Goal: Task Accomplishment & Management: Manage account settings

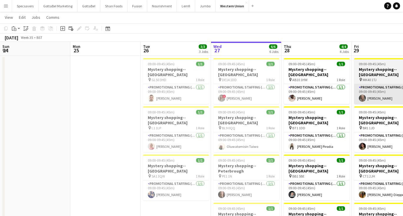
scroll to position [0, 218]
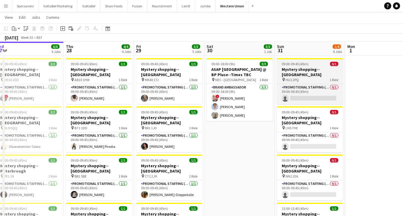
click at [316, 72] on h3 "Mystery shopping--[GEOGRAPHIC_DATA]" at bounding box center [310, 72] width 66 height 11
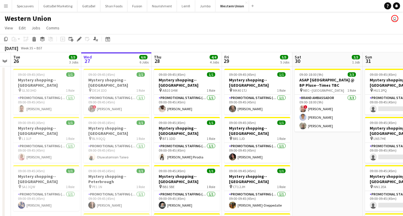
scroll to position [0, 0]
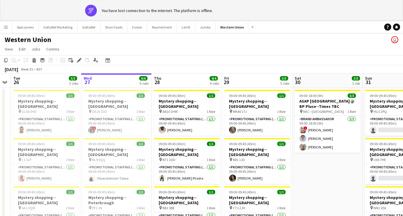
click at [230, 58] on app-toolbar "Copy Paste Paste Command V Paste with crew Command Shift V Paste linked Job [GE…" at bounding box center [201, 60] width 403 height 10
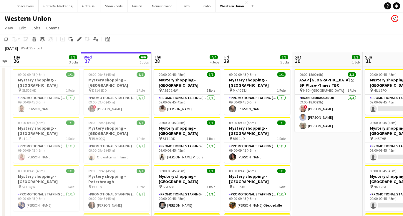
click at [228, 17] on div "Western Union user" at bounding box center [201, 17] width 403 height 11
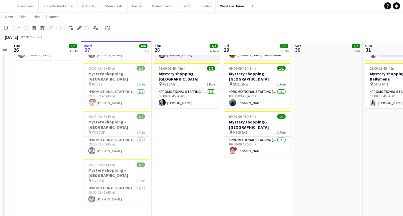
scroll to position [159, 0]
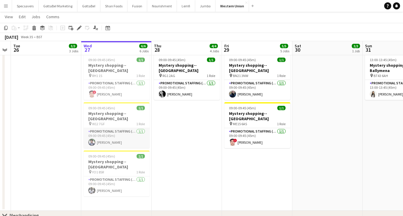
click at [128, 128] on app-card-role "Promotional Staffing (Mystery Shopper) [DATE] 09:00-09:45 (45m) [PERSON_NAME]" at bounding box center [117, 138] width 66 height 20
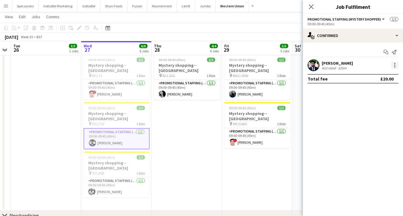
click at [395, 65] on div at bounding box center [394, 65] width 7 height 7
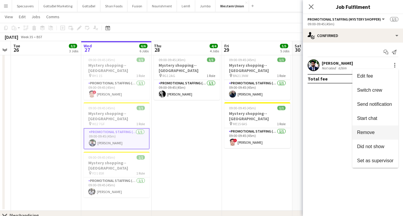
click at [381, 130] on span "Remove" at bounding box center [375, 132] width 37 height 5
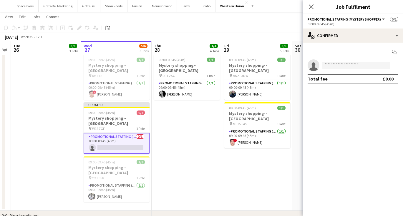
click at [185, 130] on app-date-cell "09:00-09:45 (45m) 1/1 Mystery shopping--[GEOGRAPHIC_DATA] pin AB10 1HW 1 Role P…" at bounding box center [187, 59] width 70 height 304
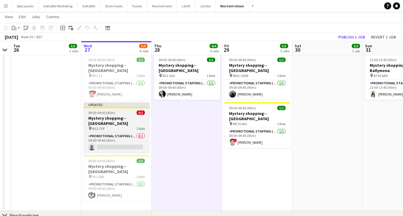
click at [97, 111] on span "09:00-09:45 (45m)" at bounding box center [101, 113] width 27 height 4
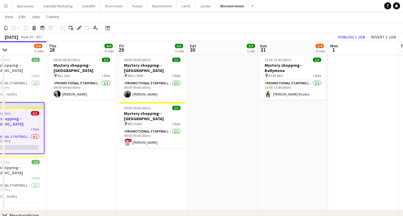
scroll to position [0, 251]
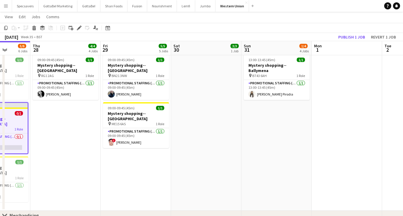
click at [279, 131] on app-date-cell "09:00-09:45 (45m) 0/1 Mystery shopping--[GEOGRAPHIC_DATA] pin HU1 2PQ 1 Role Pr…" at bounding box center [276, 59] width 70 height 304
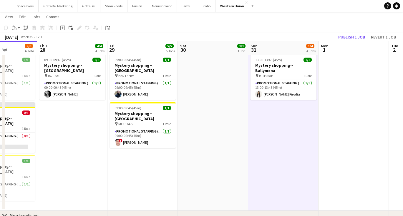
scroll to position [0, 243]
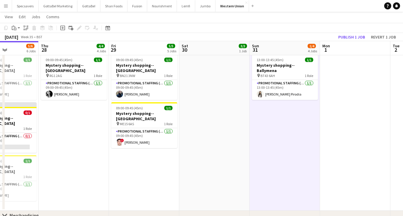
click at [130, 155] on app-date-cell "09:00-09:45 (45m) 1/1 Mystery shopping--[GEOGRAPHIC_DATA] pin MK40 1TJ 1 Role P…" at bounding box center [144, 59] width 70 height 304
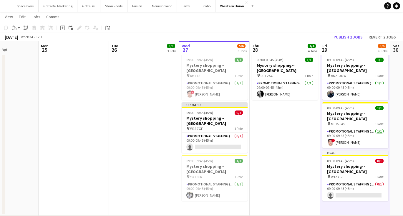
scroll to position [0, 162]
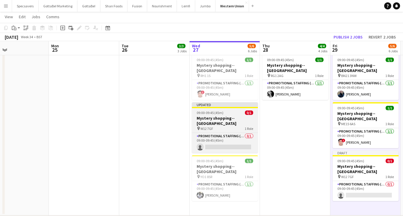
click at [223, 111] on div "09:00-09:45 (45m) 0/1" at bounding box center [225, 113] width 66 height 4
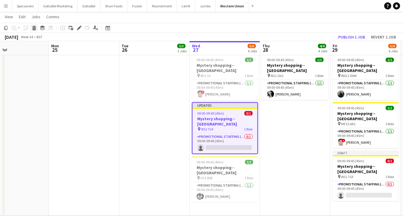
click at [33, 29] on icon at bounding box center [34, 28] width 3 height 3
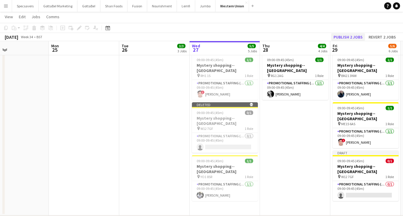
click at [349, 38] on button "Publish 2 jobs" at bounding box center [348, 37] width 34 height 8
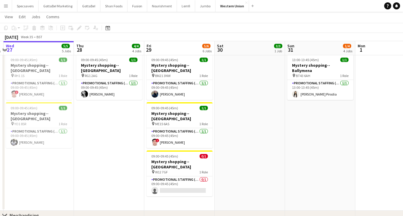
scroll to position [0, 200]
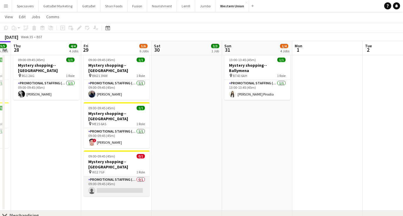
click at [115, 177] on app-card-role "Promotional Staffing (Mystery Shopper) 0/1 09:00-09:45 (45m) single-neutral-act…" at bounding box center [117, 187] width 66 height 20
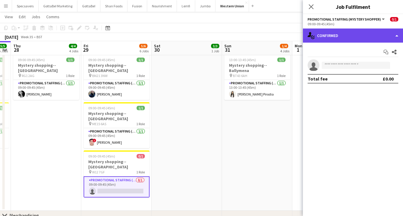
click at [361, 36] on div "single-neutral-actions-check-2 Confirmed" at bounding box center [353, 36] width 100 height 14
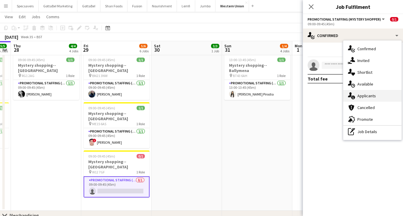
click at [368, 98] on div "single-neutral-actions-information Applicants" at bounding box center [372, 96] width 58 height 12
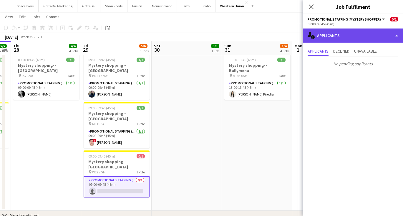
click at [353, 34] on div "single-neutral-actions-information Applicants" at bounding box center [353, 36] width 100 height 14
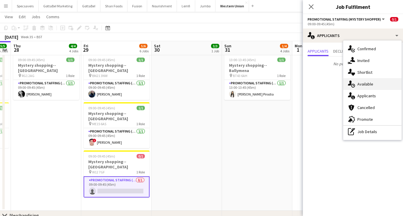
click at [362, 83] on div "single-neutral-actions-upload Available" at bounding box center [372, 84] width 58 height 12
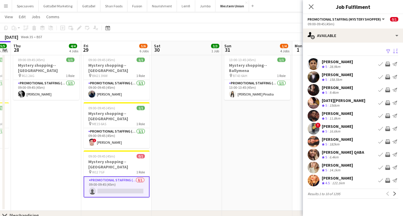
click at [397, 54] on app-icon "Sort asc" at bounding box center [395, 52] width 5 height 6
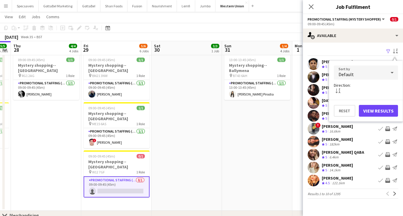
click at [367, 73] on div "Default" at bounding box center [360, 73] width 52 height 14
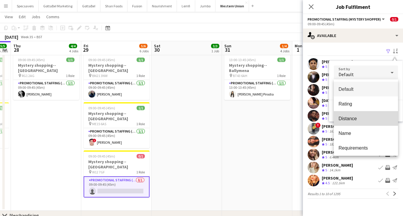
click at [350, 115] on mat-option "Distance" at bounding box center [366, 118] width 64 height 15
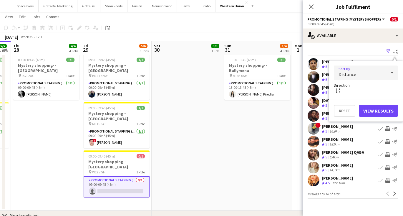
click at [363, 113] on button "View Results" at bounding box center [378, 111] width 39 height 12
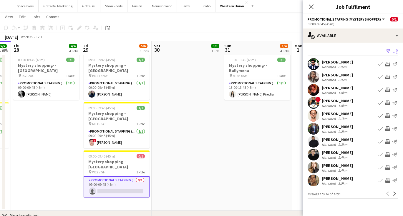
click at [351, 74] on div "[PERSON_NAME] Not rated 626m Book crew Invite crew Send notification" at bounding box center [353, 77] width 100 height 12
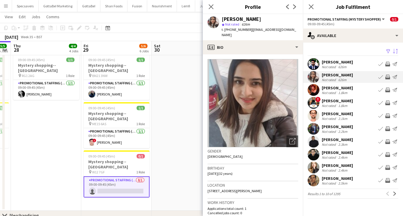
scroll to position [0, 0]
click at [341, 68] on div "626m" at bounding box center [342, 67] width 11 height 4
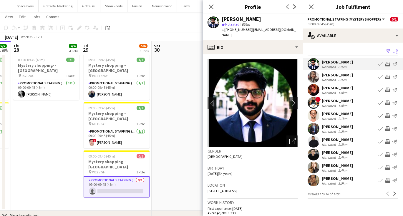
click at [353, 129] on div "[PERSON_NAME]" at bounding box center [337, 126] width 31 height 5
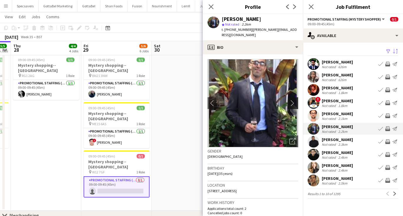
click at [294, 100] on app-icon "chevron-right" at bounding box center [293, 103] width 9 height 6
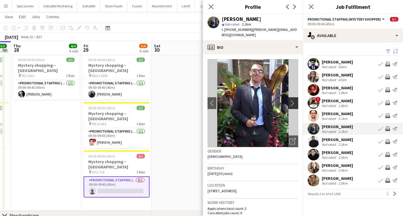
click at [294, 100] on app-icon "chevron-right" at bounding box center [293, 103] width 9 height 6
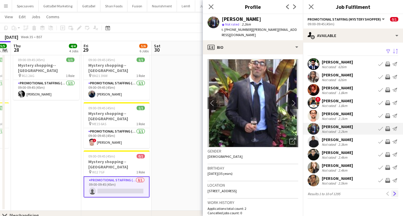
click at [395, 192] on app-icon "Next" at bounding box center [395, 194] width 4 height 4
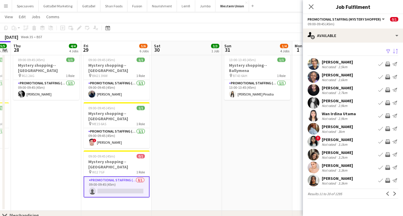
click at [347, 141] on div "[PERSON_NAME]" at bounding box center [337, 139] width 31 height 5
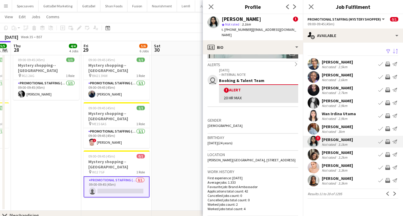
scroll to position [44, 0]
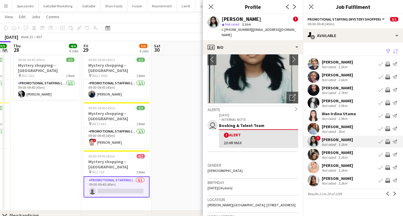
click at [334, 182] on div "Not rated" at bounding box center [329, 183] width 15 height 4
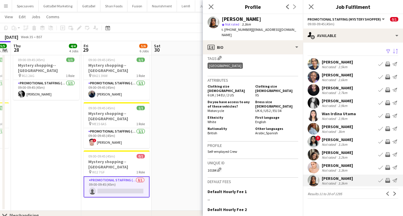
scroll to position [286, 0]
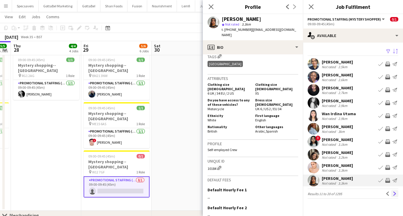
click at [394, 194] on app-icon "Next" at bounding box center [395, 194] width 4 height 4
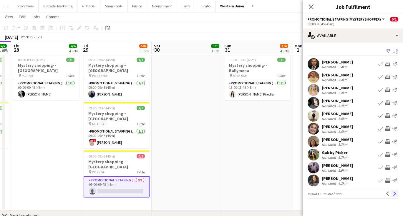
click at [395, 195] on app-icon "Next" at bounding box center [395, 194] width 4 height 4
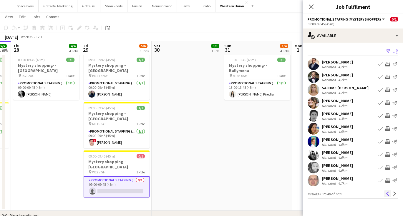
click at [389, 196] on app-icon "Previous" at bounding box center [388, 194] width 4 height 4
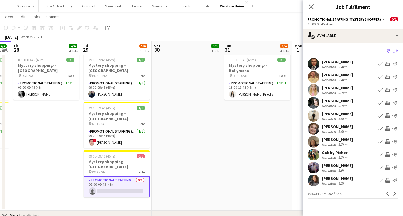
click at [389, 196] on button "Previous" at bounding box center [387, 193] width 7 height 7
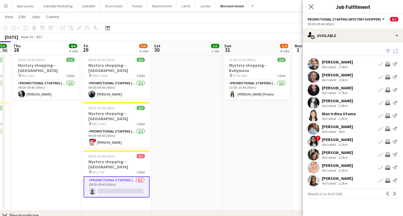
click at [389, 196] on button "Previous" at bounding box center [387, 193] width 7 height 7
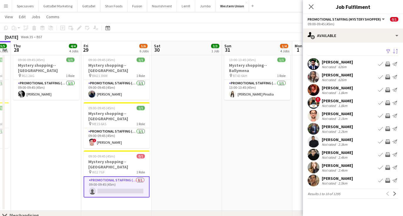
click at [353, 127] on div "[PERSON_NAME]" at bounding box center [337, 126] width 31 height 5
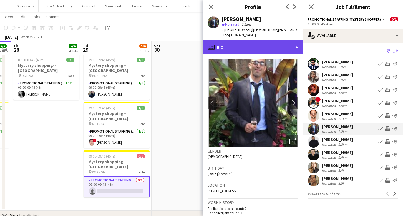
click at [284, 44] on div "profile Bio" at bounding box center [253, 47] width 100 height 14
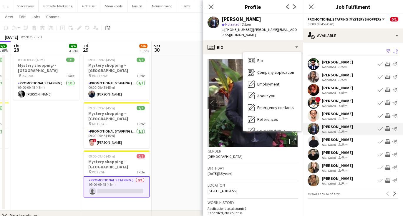
click at [340, 65] on div "626m" at bounding box center [342, 67] width 11 height 4
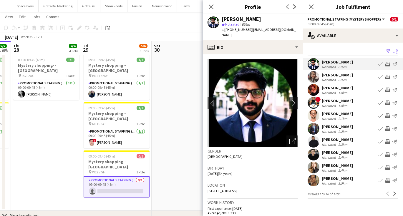
click at [334, 129] on div "[PERSON_NAME]" at bounding box center [337, 126] width 31 height 5
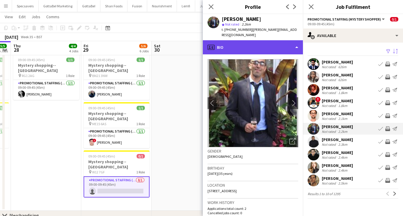
click at [275, 43] on div "profile Bio" at bounding box center [253, 47] width 100 height 14
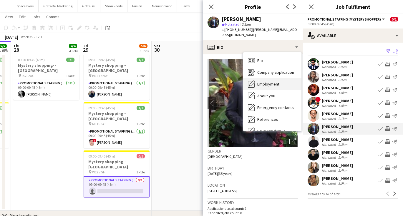
click at [275, 78] on div "Employment Employment" at bounding box center [272, 84] width 58 height 12
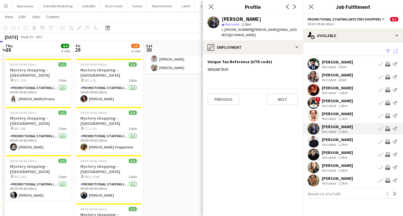
scroll to position [0, 200]
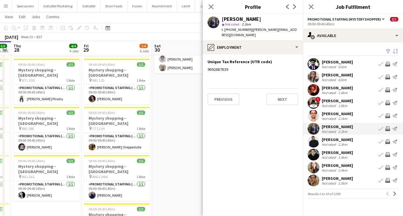
click at [326, 153] on div "[PERSON_NAME]" at bounding box center [337, 152] width 31 height 5
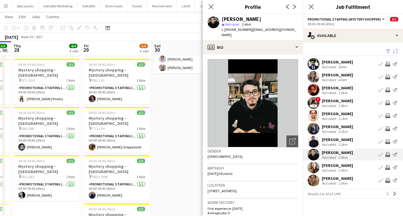
scroll to position [0, 0]
click at [397, 194] on button "Next" at bounding box center [394, 193] width 7 height 7
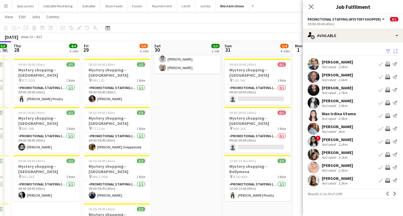
click at [352, 127] on div "[PERSON_NAME]" at bounding box center [337, 126] width 31 height 5
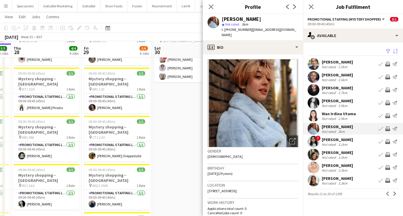
scroll to position [47, 0]
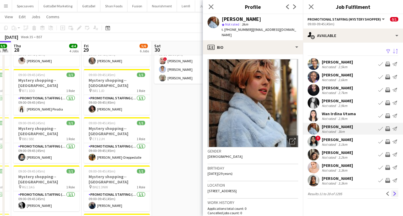
click at [395, 193] on app-icon "Next" at bounding box center [395, 194] width 4 height 4
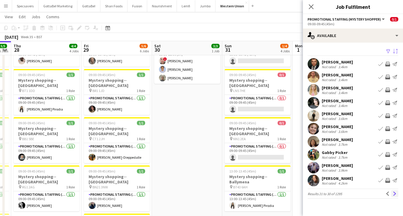
click at [396, 193] on app-icon "Next" at bounding box center [395, 194] width 4 height 4
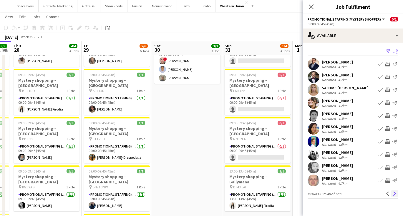
click at [395, 195] on app-icon "Next" at bounding box center [395, 194] width 4 height 4
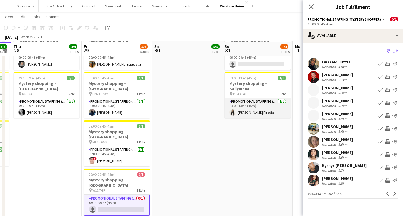
scroll to position [142, 0]
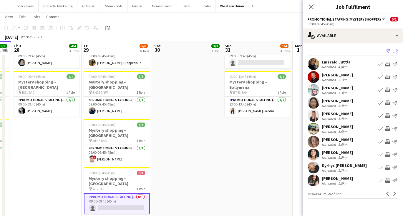
click at [128, 193] on app-card-role "Promotional Staffing (Mystery Shopper) 0/1 09:00-09:45 (45m) single-neutral-act…" at bounding box center [117, 203] width 66 height 21
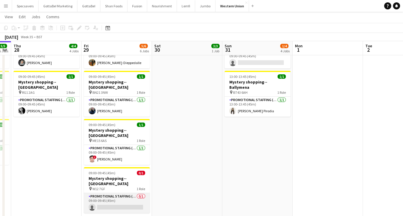
click at [131, 193] on app-card-role "Promotional Staffing (Mystery Shopper) 0/1 09:00-09:45 (45m) single-neutral-act…" at bounding box center [117, 203] width 66 height 20
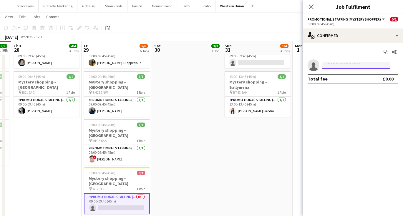
click at [349, 65] on input at bounding box center [356, 65] width 68 height 7
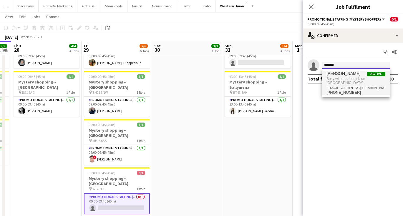
type input "*******"
click at [335, 73] on span "[PERSON_NAME]" at bounding box center [343, 73] width 34 height 5
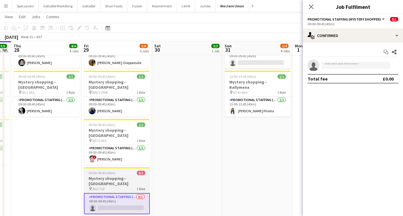
click at [107, 176] on h3 "Mystery shopping--[GEOGRAPHIC_DATA]" at bounding box center [117, 181] width 66 height 11
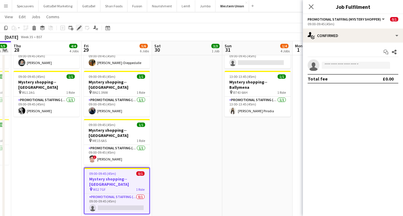
click at [80, 27] on icon at bounding box center [78, 27] width 3 height 3
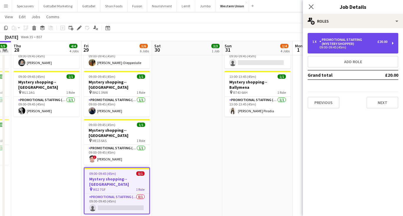
click at [340, 40] on div "Promotional Staffing (Mystery Shopper)" at bounding box center [348, 42] width 58 height 8
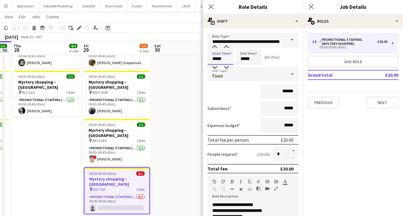
drag, startPoint x: 223, startPoint y: 61, endPoint x: 210, endPoint y: 60, distance: 13.0
click at [210, 60] on input "*****" at bounding box center [221, 57] width 26 height 15
type input "*****"
click at [312, 4] on icon "Close pop-in" at bounding box center [311, 7] width 6 height 6
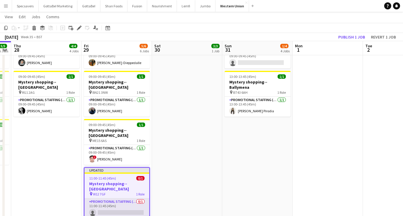
click at [132, 199] on app-card-role "Promotional Staffing (Mystery Shopper) 0/1 11:00-11:45 (45m) single-neutral-act…" at bounding box center [116, 209] width 65 height 20
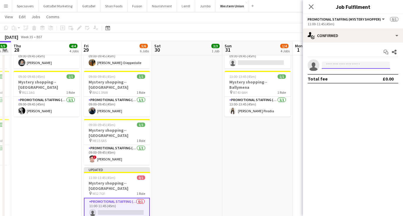
click at [353, 64] on input at bounding box center [356, 65] width 68 height 7
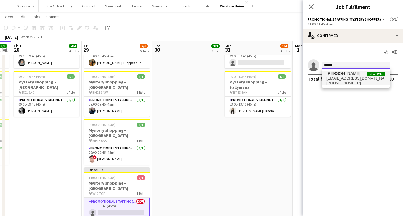
type input "******"
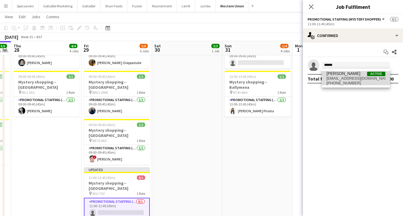
click at [351, 79] on span "[EMAIL_ADDRESS][DOMAIN_NAME]" at bounding box center [355, 78] width 59 height 5
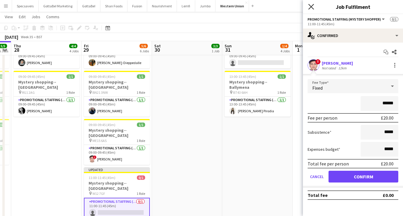
click at [311, 7] on icon at bounding box center [311, 7] width 6 height 6
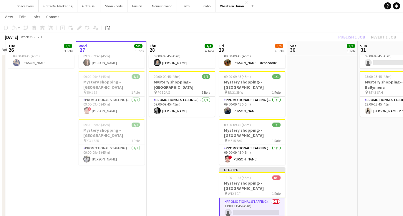
scroll to position [0, 211]
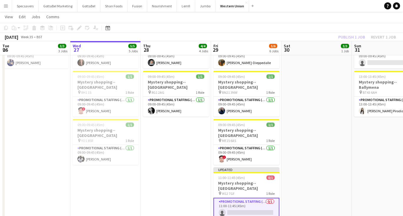
click at [189, 176] on app-date-cell "09:00-09:45 (45m) 1/1 Mystery shopping--[GEOGRAPHIC_DATA] pin AB10 1HW 1 Role P…" at bounding box center [176, 76] width 70 height 304
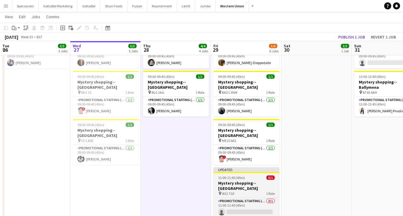
click at [234, 181] on h3 "Mystery shopping--[GEOGRAPHIC_DATA]" at bounding box center [246, 186] width 66 height 11
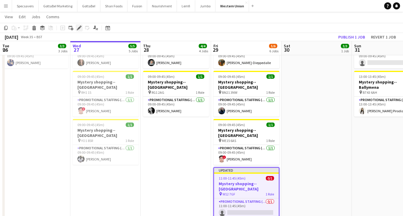
click at [78, 26] on icon "Edit" at bounding box center [79, 28] width 5 height 5
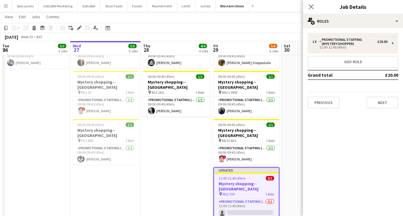
click at [291, 106] on app-date-cell "09:00-18:00 (9h) 3/3 ASAP England @ BP Pluse--Times TBC pin NEC--Birmingham 1 R…" at bounding box center [316, 76] width 70 height 304
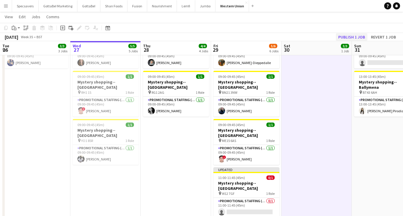
click at [346, 37] on button "Publish 1 job" at bounding box center [352, 37] width 32 height 8
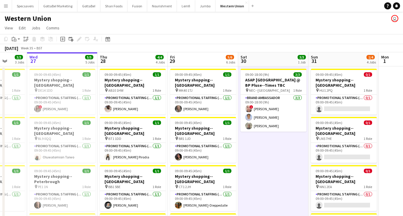
scroll to position [0, 0]
